Goal: Transaction & Acquisition: Purchase product/service

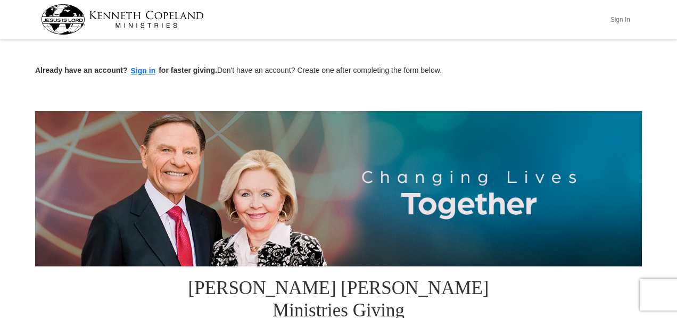
click at [618, 20] on button "Sign In" at bounding box center [620, 19] width 32 height 16
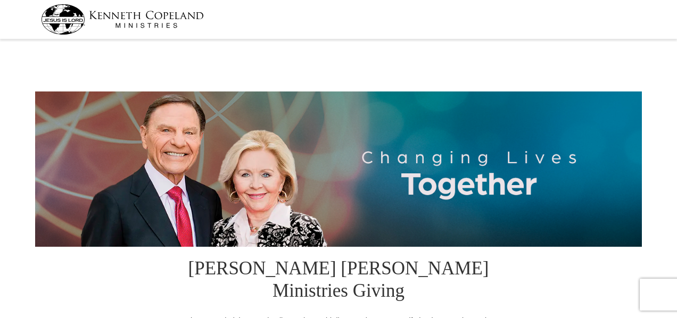
select select "CA"
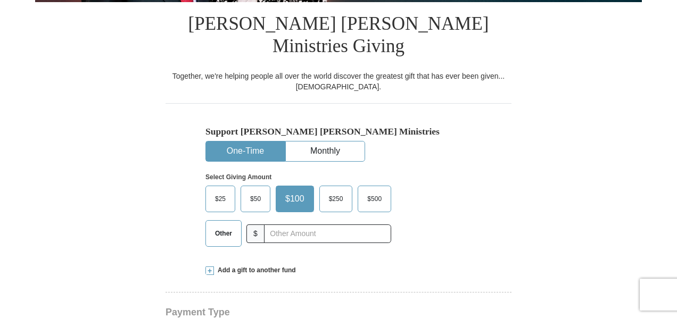
scroll to position [319, 0]
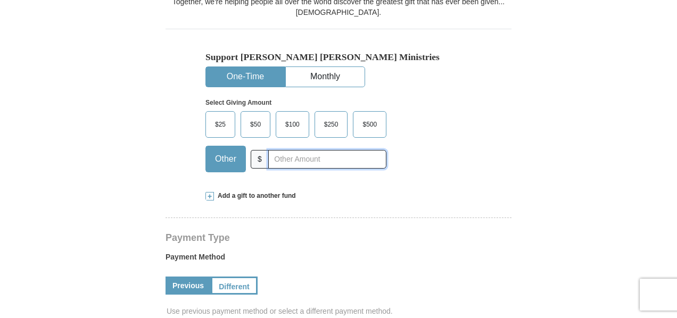
click at [310, 150] on input "text" at bounding box center [327, 159] width 118 height 19
type input "1050"
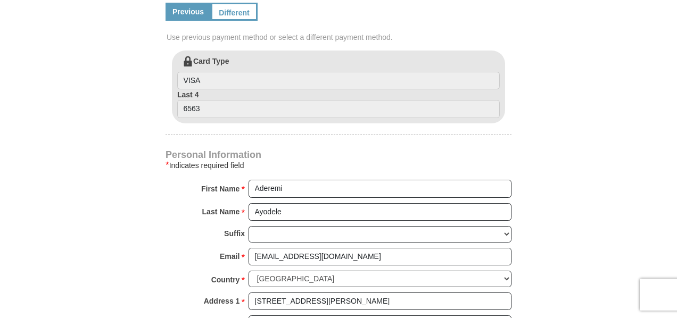
scroll to position [638, 0]
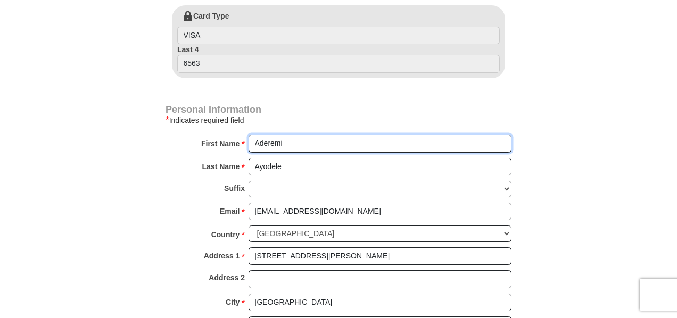
click at [255, 135] on input "Aderemi" at bounding box center [379, 144] width 263 height 18
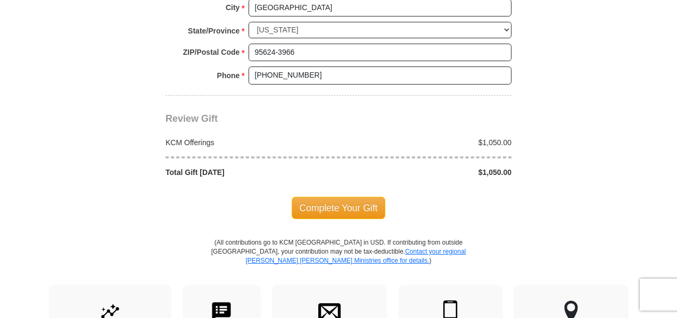
scroll to position [958, 0]
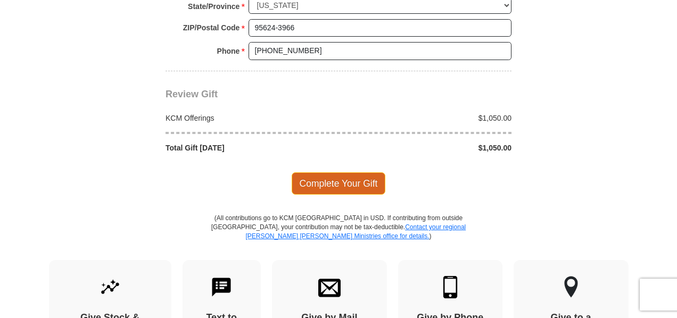
type input "Samson and Aderemi"
click at [339, 172] on span "Complete Your Gift" at bounding box center [339, 183] width 94 height 22
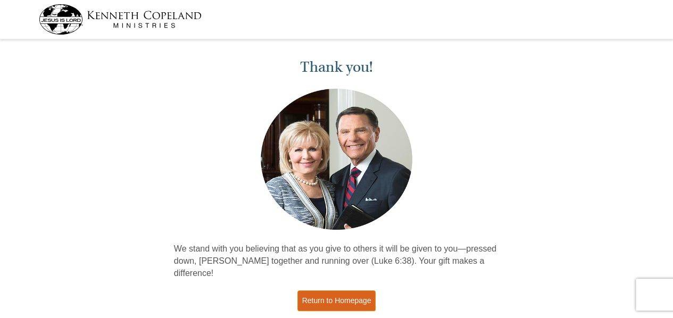
click at [335, 291] on link "Return to Homepage" at bounding box center [336, 301] width 79 height 21
